Goal: Navigation & Orientation: Find specific page/section

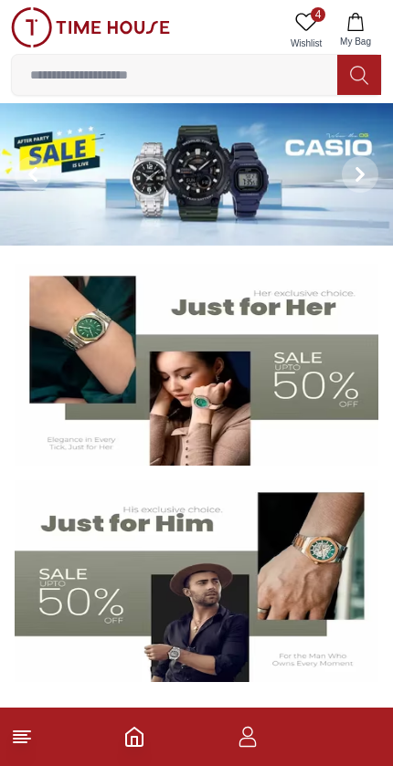
click at [238, 733] on icon "button" at bounding box center [248, 737] width 22 height 22
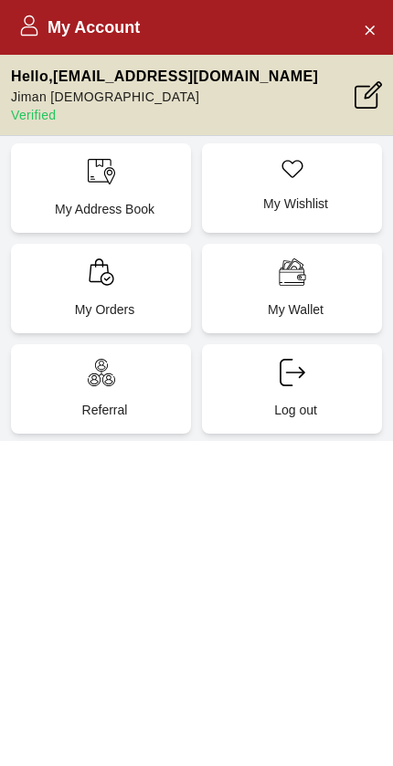
click at [99, 280] on icon at bounding box center [101, 272] width 27 height 27
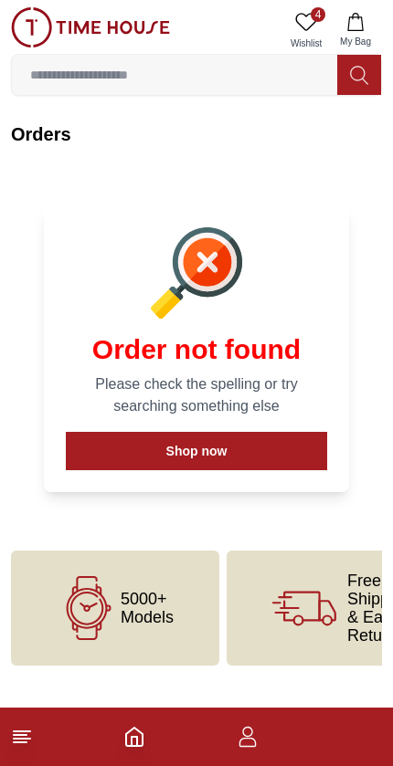
click at [155, 457] on button "Shop now" at bounding box center [196, 451] width 261 height 38
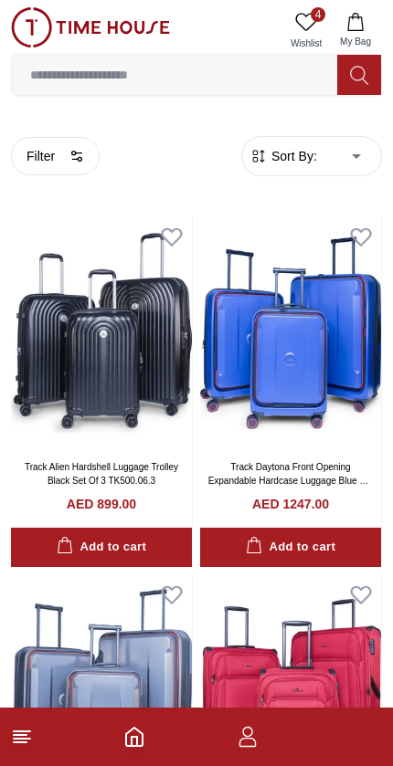
click at [239, 733] on icon "button" at bounding box center [248, 737] width 22 height 22
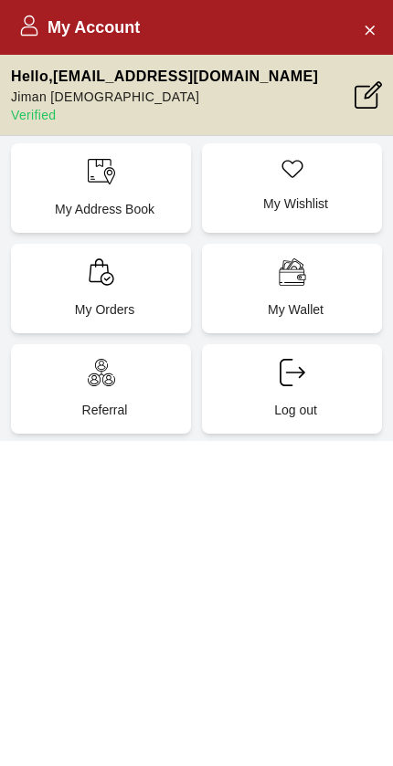
click at [99, 303] on p "My Orders" at bounding box center [105, 310] width 158 height 18
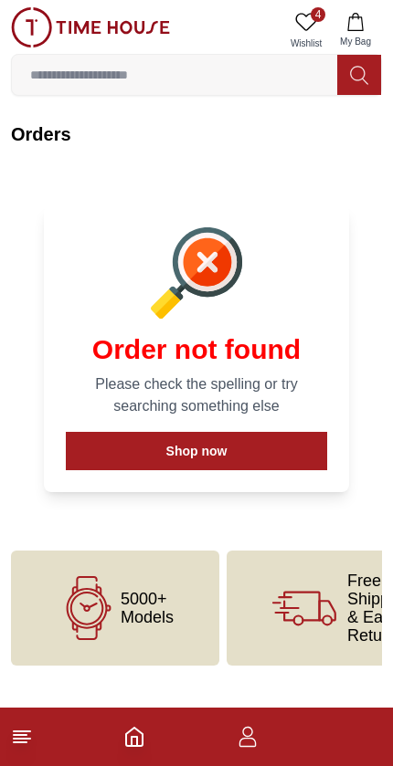
click at [130, 454] on button "Shop now" at bounding box center [196, 451] width 261 height 38
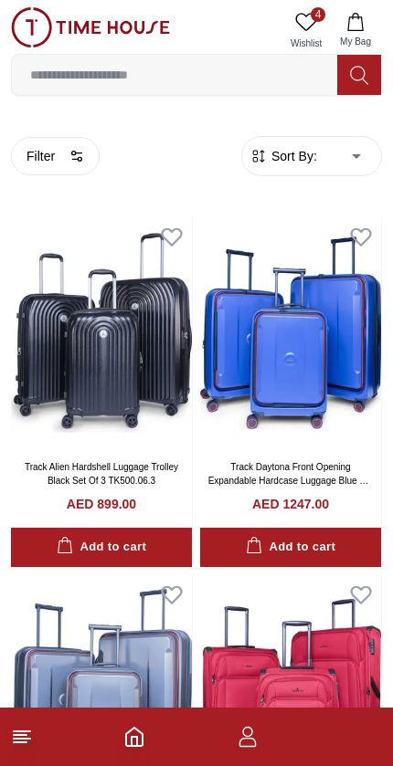
click at [257, 734] on icon "button" at bounding box center [248, 737] width 22 height 22
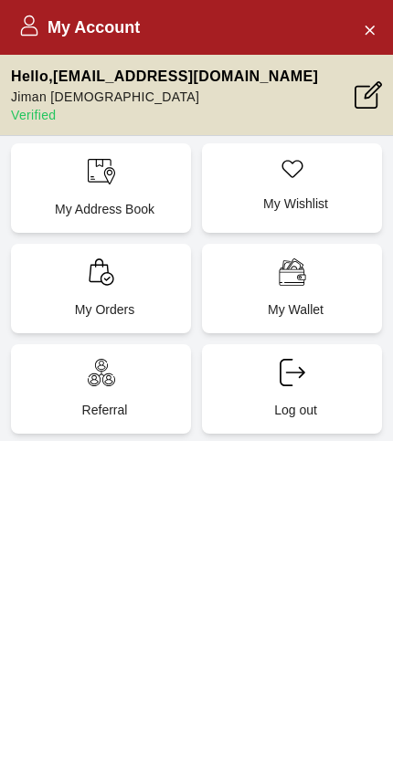
click at [112, 296] on div "My Orders" at bounding box center [101, 289] width 180 height 90
